Goal: Task Accomplishment & Management: Manage account settings

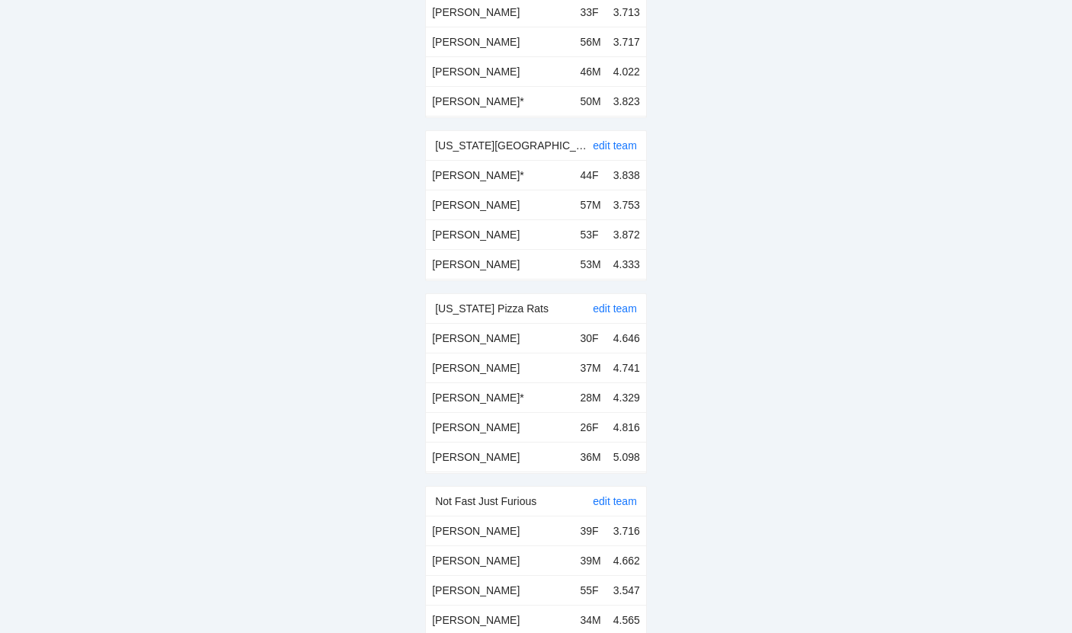
scroll to position [5068, 0]
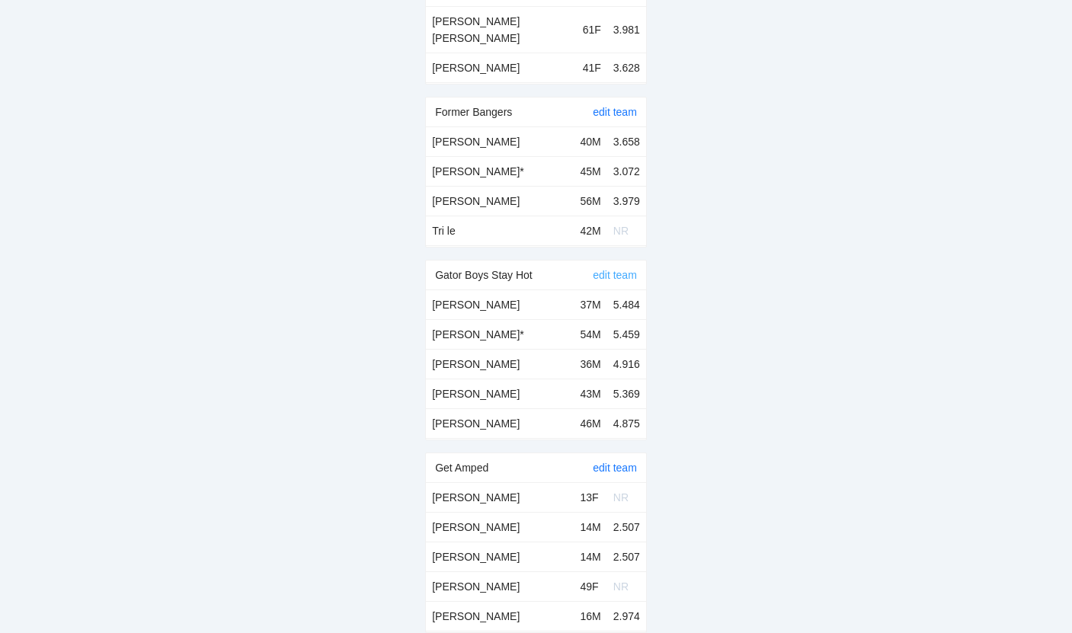
click at [625, 269] on link "edit team" at bounding box center [615, 275] width 44 height 12
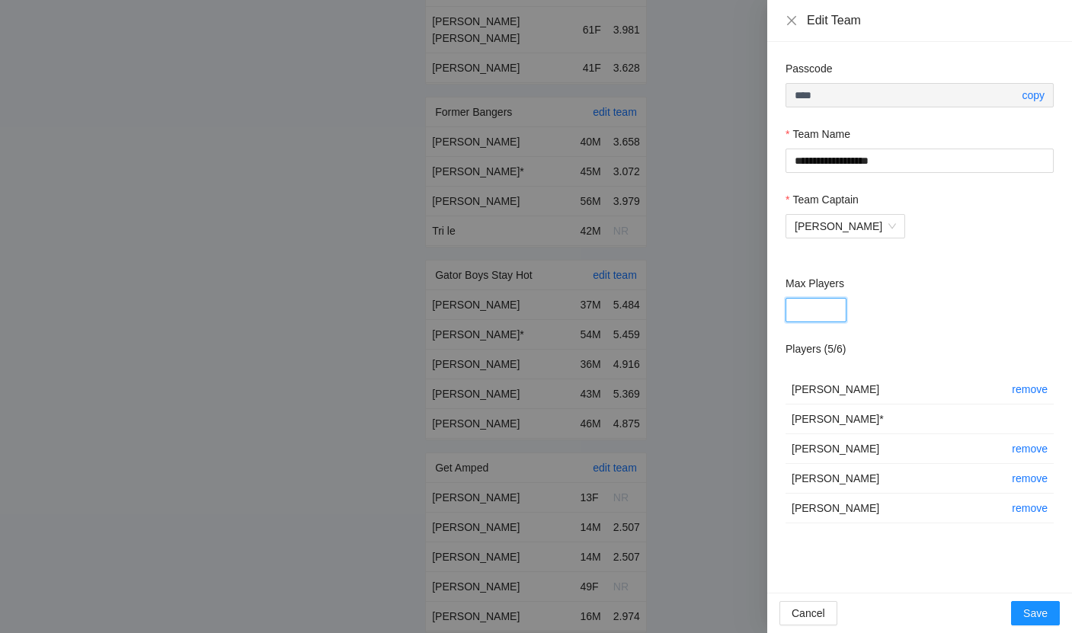
click at [811, 315] on input "*" at bounding box center [816, 310] width 61 height 24
click at [931, 314] on div "*" at bounding box center [920, 310] width 268 height 24
click at [1037, 609] on span "Save" at bounding box center [1035, 613] width 24 height 17
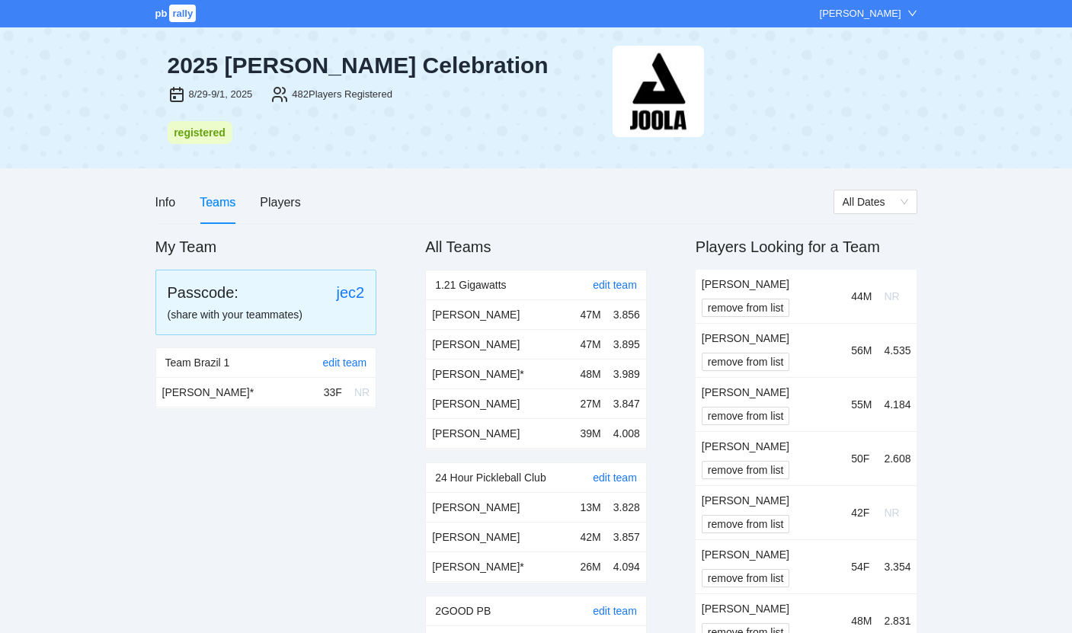
scroll to position [5068, 0]
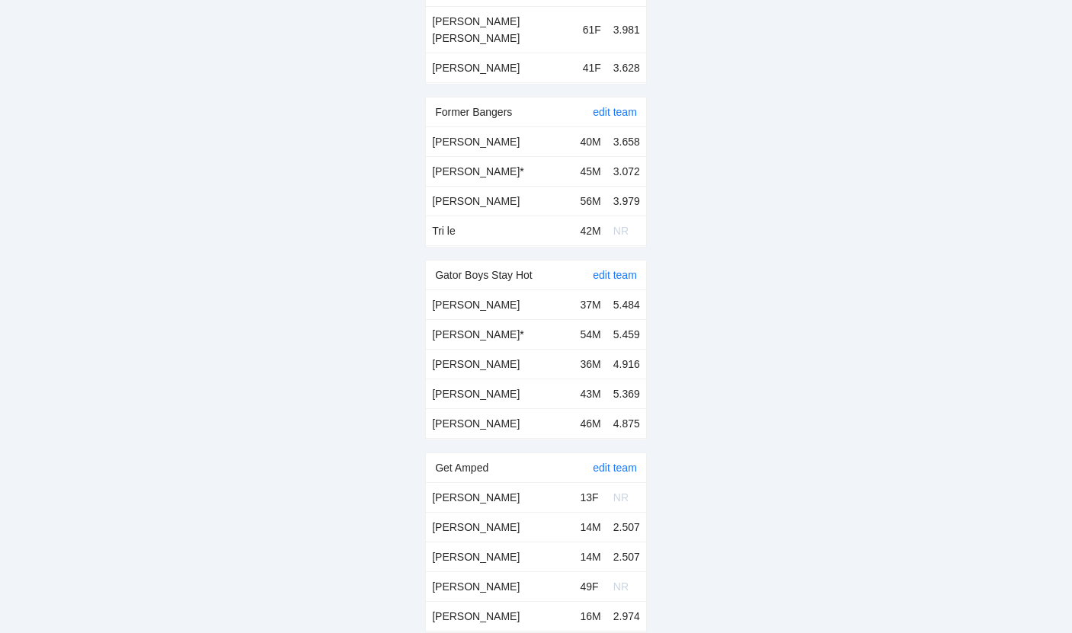
click at [623, 269] on link "edit team" at bounding box center [615, 275] width 44 height 12
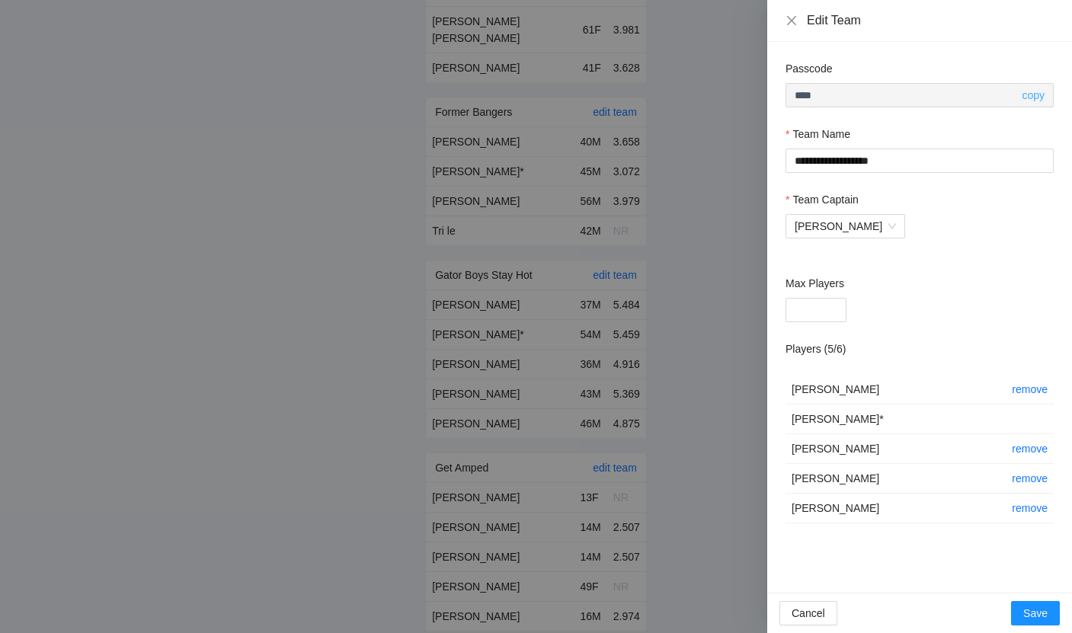
click at [1038, 98] on link "copy" at bounding box center [1033, 95] width 23 height 12
click at [730, 75] on div at bounding box center [536, 316] width 1072 height 633
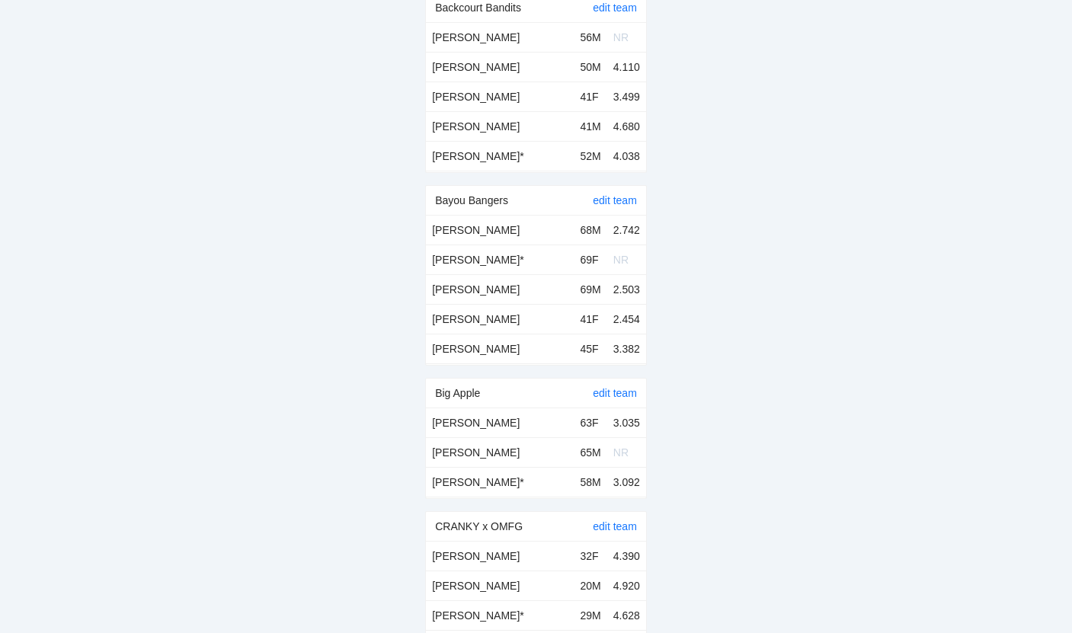
scroll to position [0, 0]
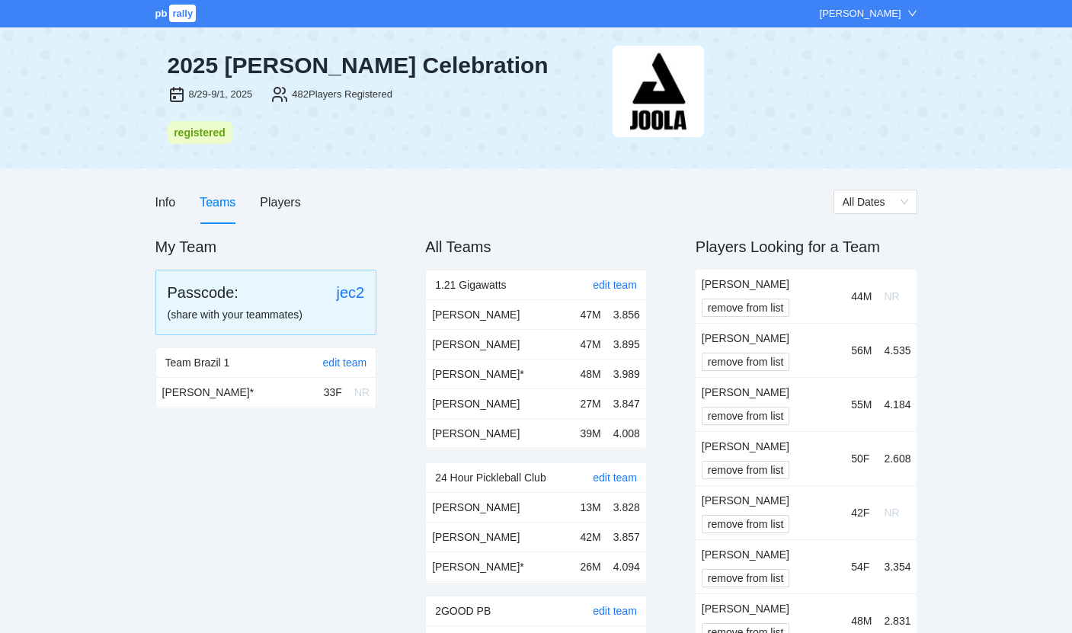
click at [837, 11] on div "[PERSON_NAME]" at bounding box center [861, 13] width 82 height 15
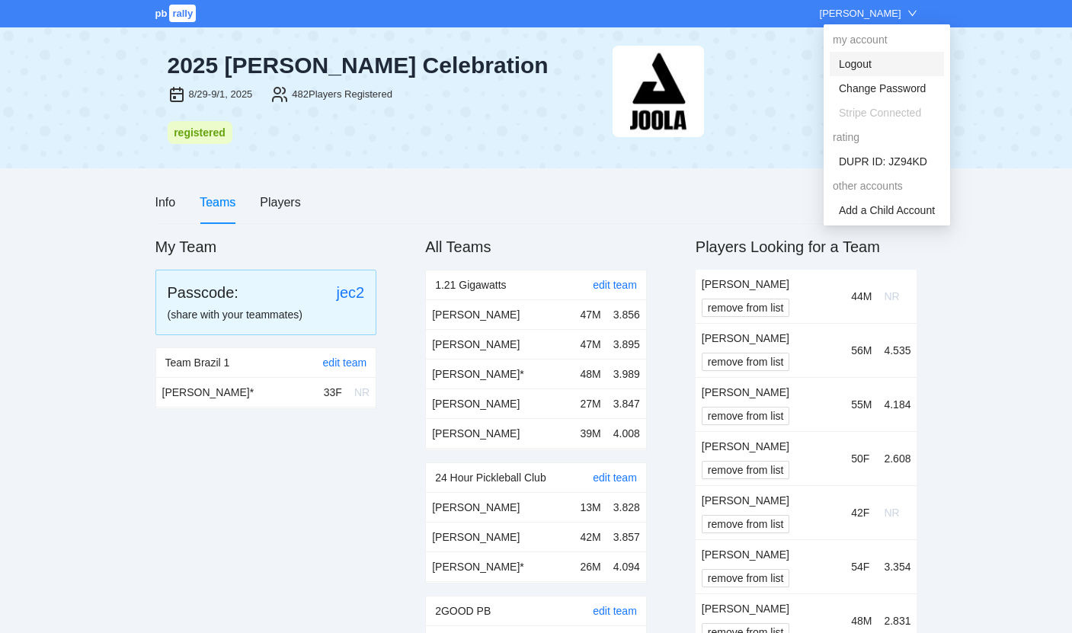
click at [861, 62] on link "Logout" at bounding box center [855, 64] width 33 height 12
